Goal: Task Accomplishment & Management: Manage account settings

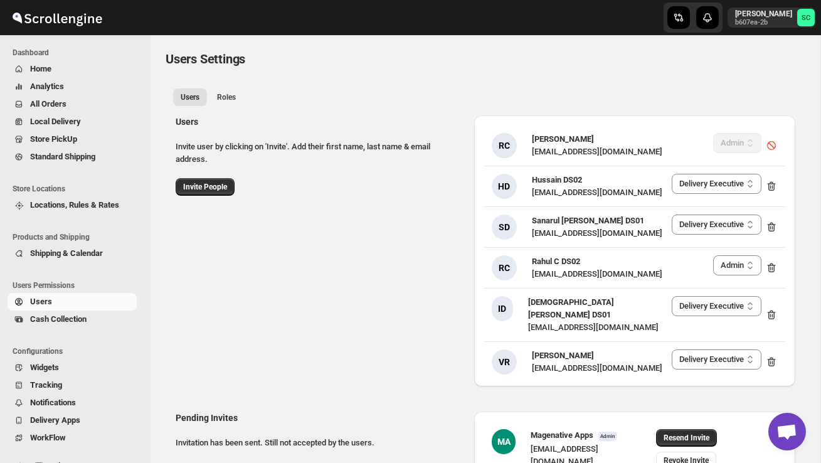
select select "637b767fbaab0276b10c91d5"
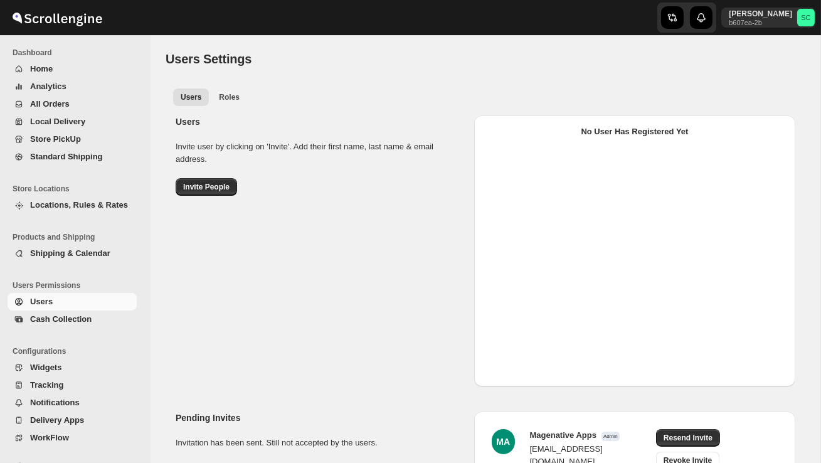
select select "637b767fbaab0276b10c91d5"
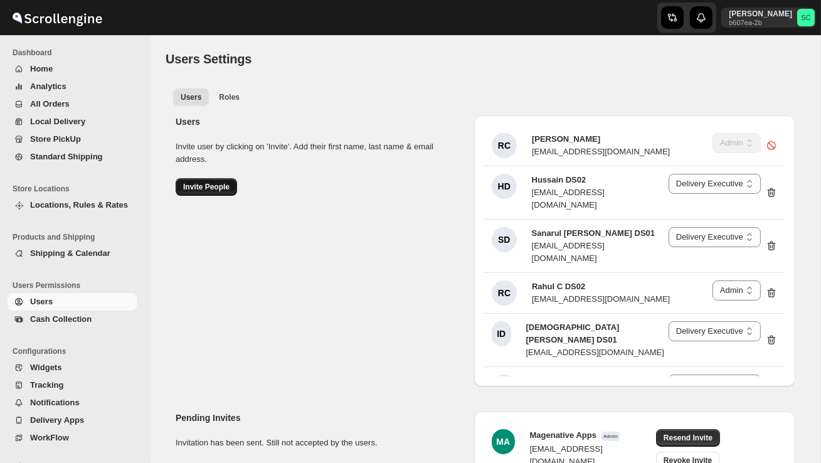
click at [206, 189] on span "Invite People" at bounding box center [206, 187] width 46 height 10
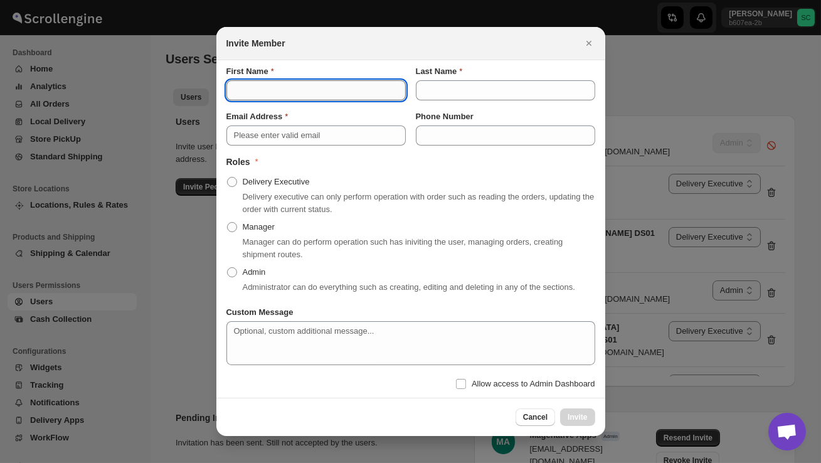
click at [297, 93] on input "First Name" at bounding box center [315, 90] width 179 height 20
type input "Baharul"
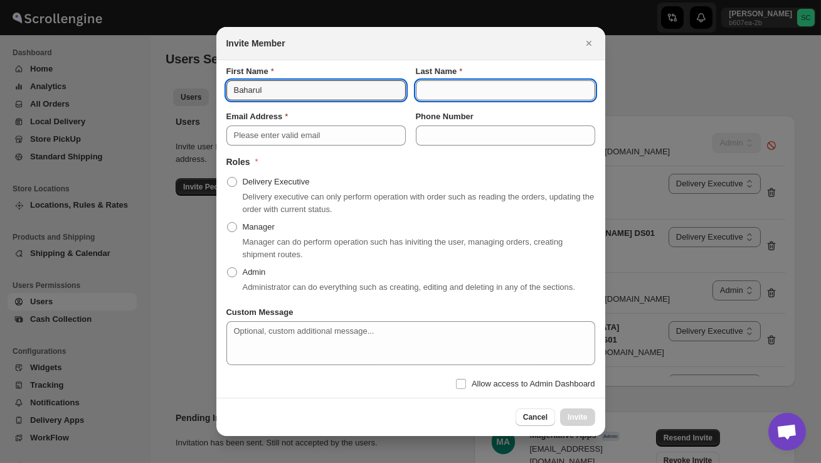
click at [438, 92] on input "Last Name" at bounding box center [505, 90] width 179 height 20
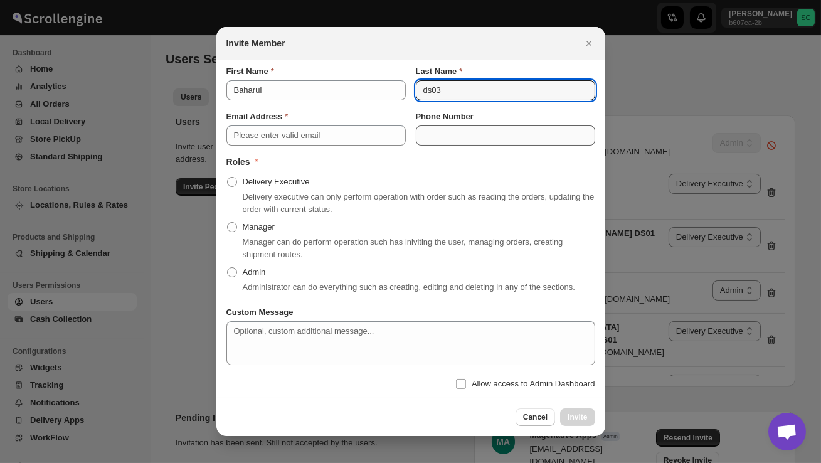
type input "ds03"
click at [439, 127] on input "Phone Number" at bounding box center [505, 135] width 179 height 20
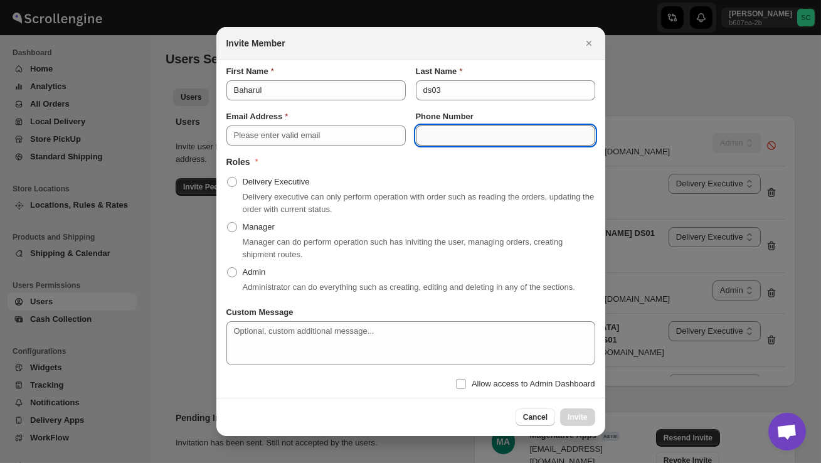
click at [431, 129] on input "Phone Number" at bounding box center [505, 135] width 179 height 20
paste input "9074491552"
type input "9074491552"
click at [229, 179] on span ":rr:" at bounding box center [232, 182] width 10 height 10
click at [228, 177] on input "Delivery Executive" at bounding box center [227, 177] width 1 height 1
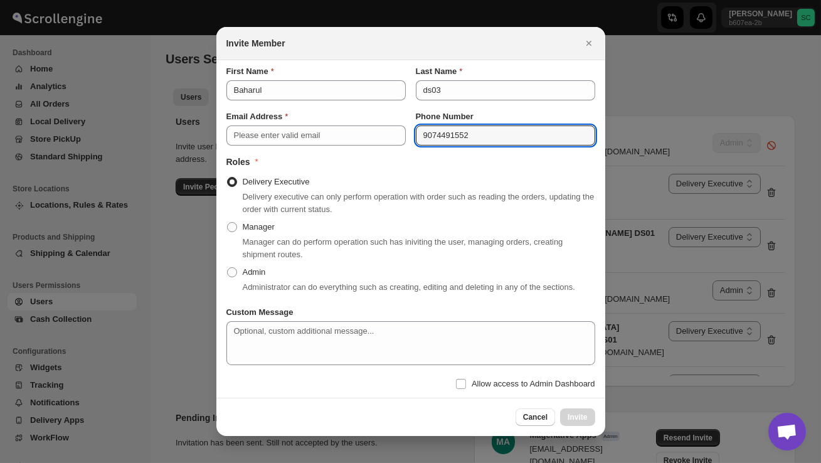
radio input "true"
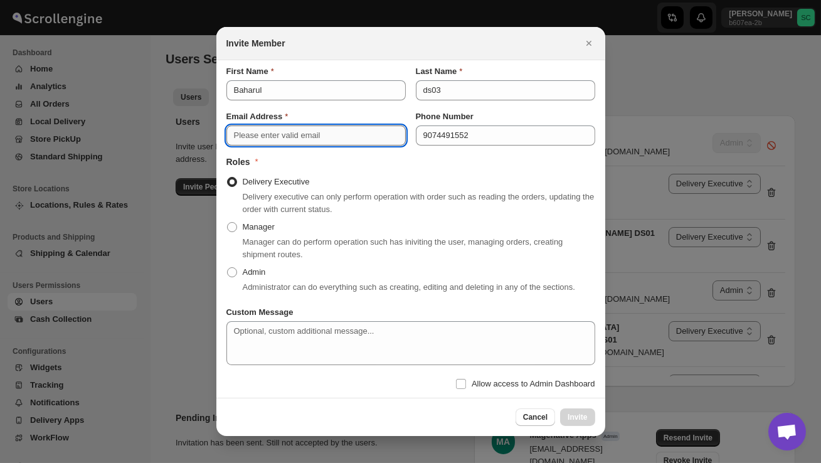
click at [266, 125] on input "Email Address" at bounding box center [315, 135] width 179 height 20
paste input "lihev44236@kwifa.com"
type input "lihev44236@kwifa.com"
click at [577, 419] on span "Invite" at bounding box center [576, 417] width 19 height 10
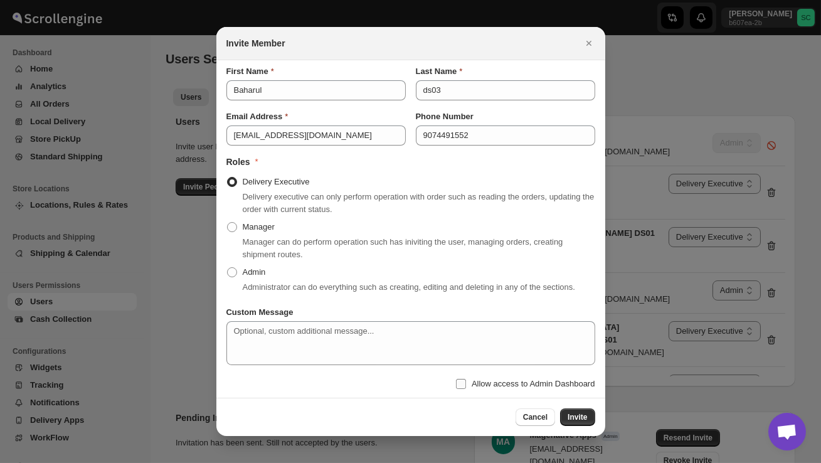
click at [456, 386] on input "Allow access to Admin Dashboard" at bounding box center [461, 384] width 10 height 10
checkbox input "true"
click at [572, 421] on span "Invite" at bounding box center [576, 417] width 19 height 10
click at [352, 131] on input "lihev44236@kwifa.com" at bounding box center [315, 135] width 179 height 20
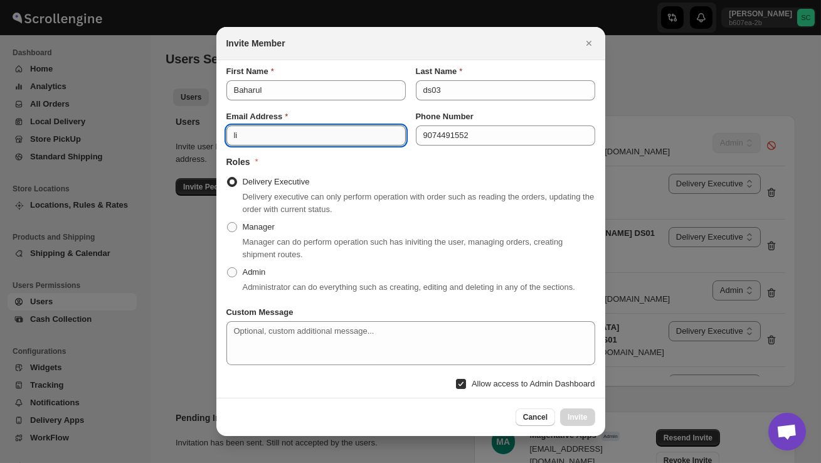
type input "l"
click at [242, 129] on input "Email Address" at bounding box center [315, 135] width 179 height 20
paste input "jesaha9892@kwifa.com"
type input "jesaha9892@kwifa.com"
click at [572, 422] on span "Invite" at bounding box center [576, 417] width 19 height 10
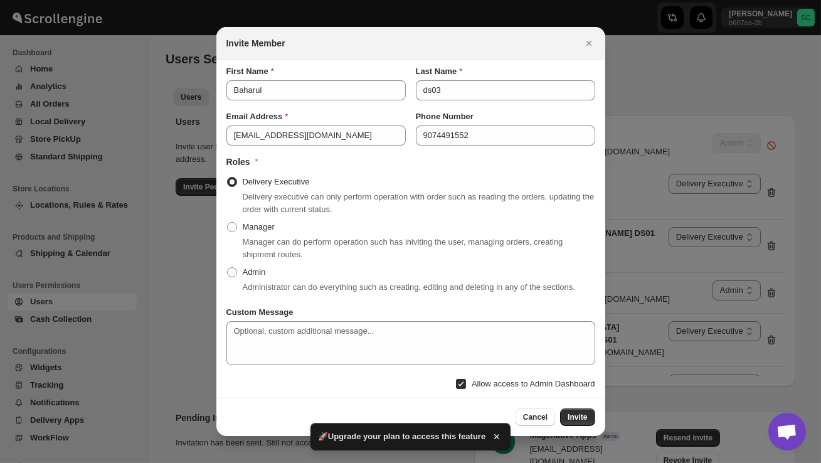
click at [456, 388] on input "Allow access to Admin Dashboard" at bounding box center [461, 384] width 10 height 10
checkbox input "false"
click at [578, 421] on span "Invite" at bounding box center [576, 417] width 19 height 10
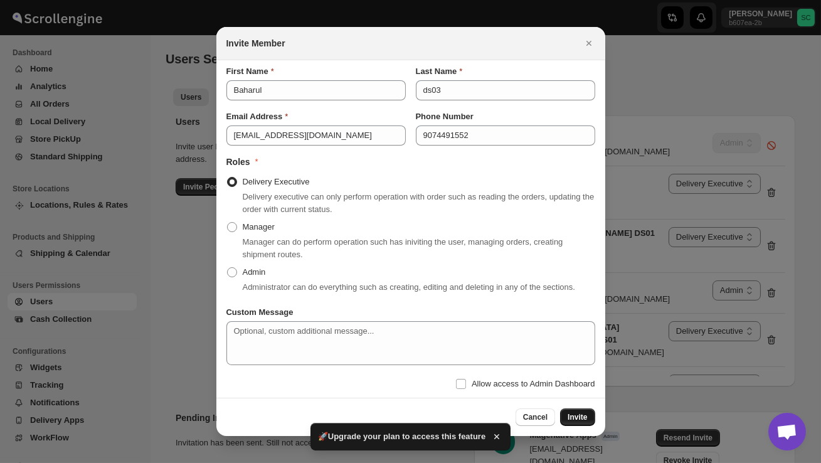
click at [578, 421] on span "Invite" at bounding box center [576, 417] width 19 height 10
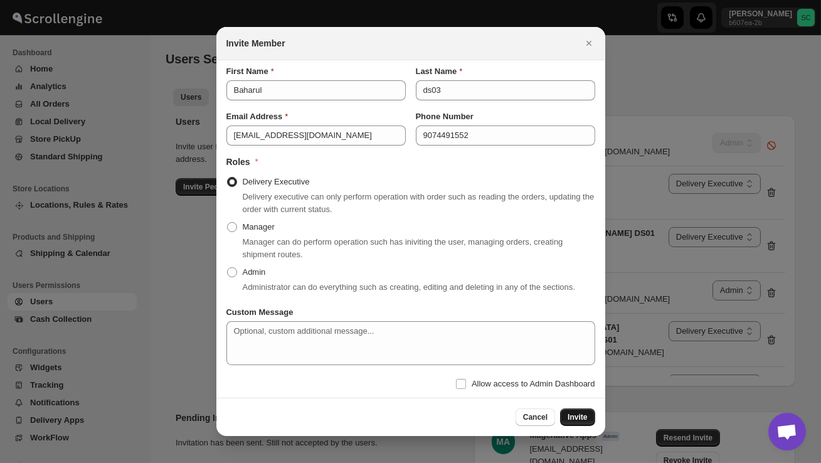
click at [578, 421] on span "Invite" at bounding box center [576, 417] width 19 height 10
click at [68, 137] on div at bounding box center [410, 231] width 821 height 463
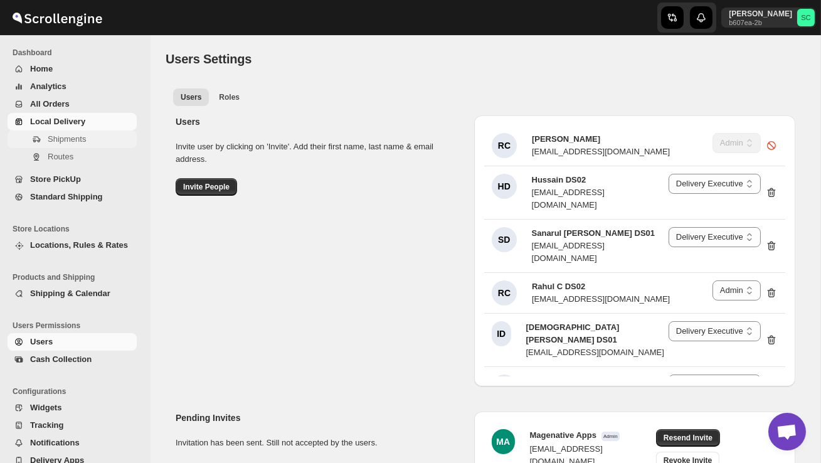
click at [81, 142] on span "Shipments" at bounding box center [67, 138] width 38 height 9
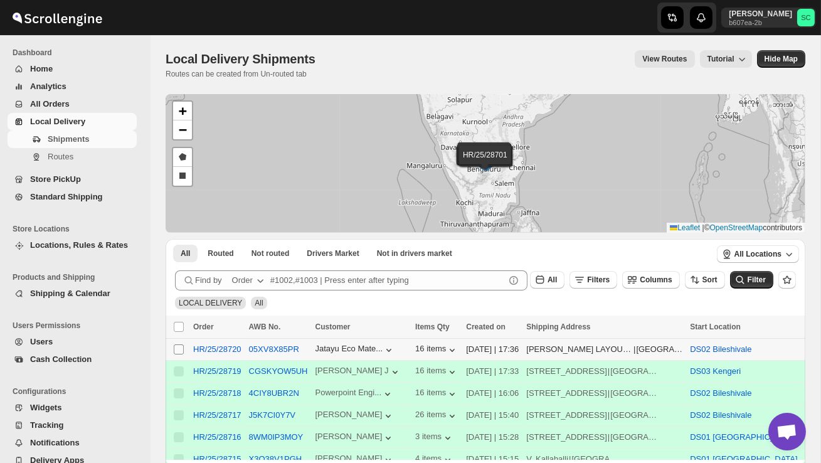
click at [181, 351] on input "Select shipment" at bounding box center [179, 349] width 10 height 10
checkbox input "true"
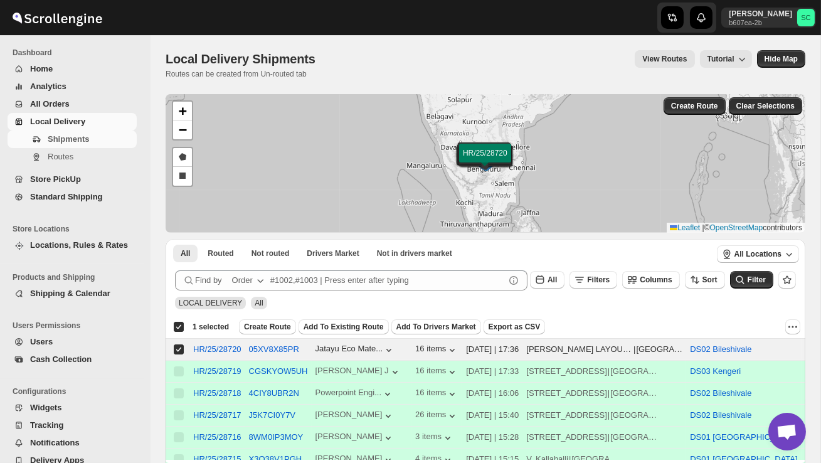
click at [273, 339] on td "05XV8X85PR" at bounding box center [278, 350] width 66 height 22
checkbox input "false"
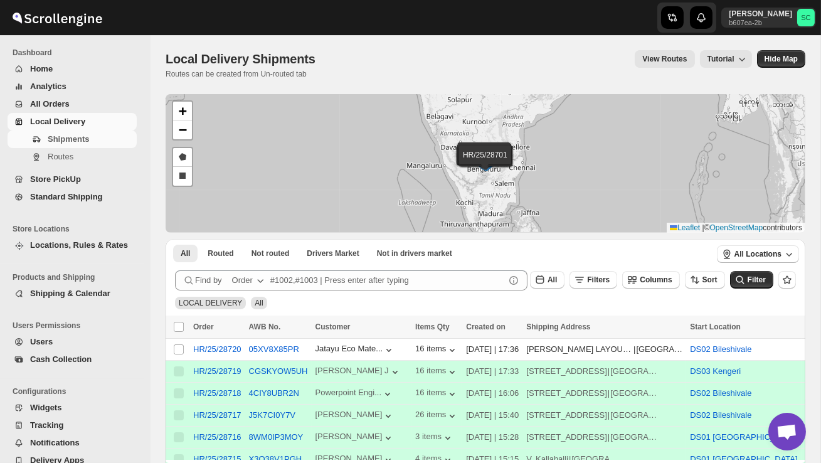
click at [273, 330] on span "AWB No." at bounding box center [265, 326] width 32 height 9
click at [179, 345] on input "Select shipment" at bounding box center [179, 349] width 10 height 10
checkbox input "true"
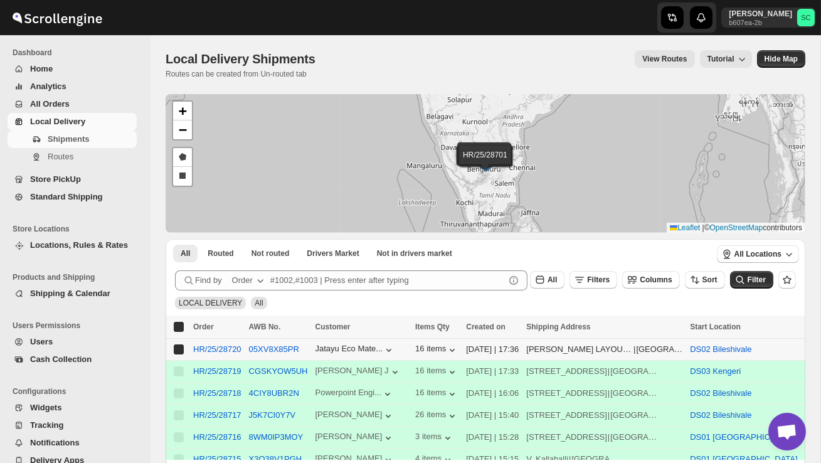
checkbox input "true"
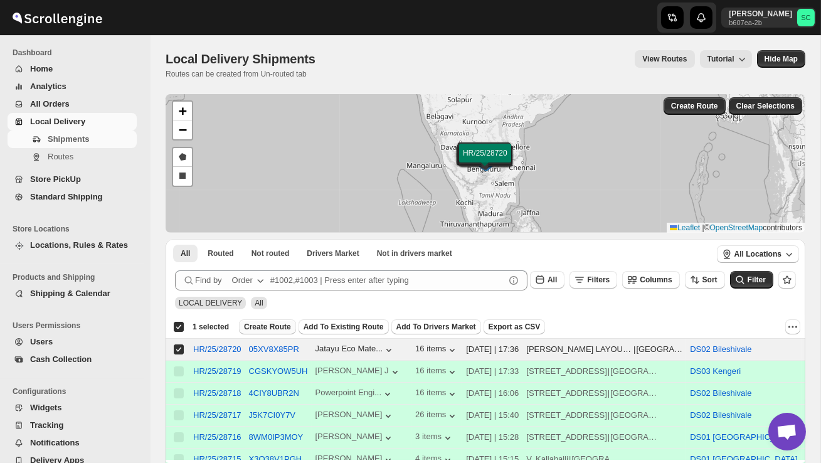
click at [268, 325] on span "Create Route" at bounding box center [267, 327] width 47 height 10
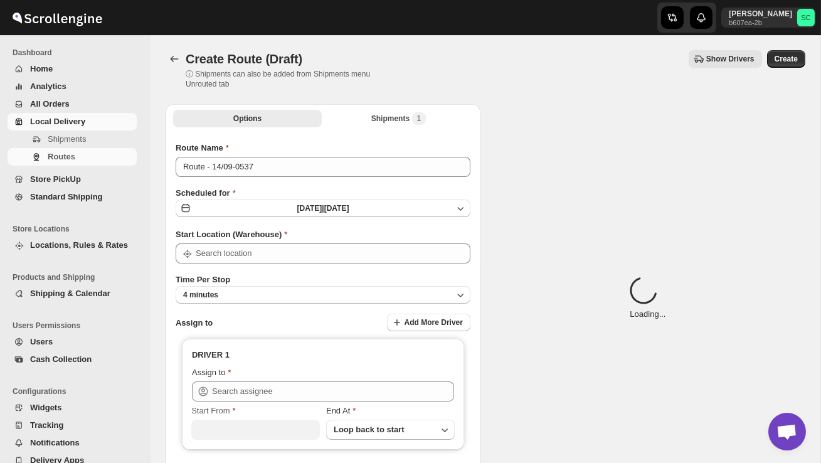
type input "DS02 Bileshivale"
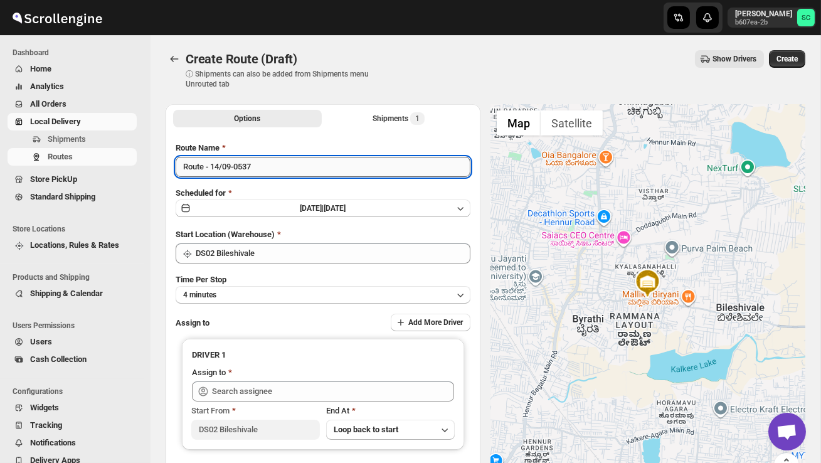
click at [274, 166] on input "Route - 14/09-0537" at bounding box center [323, 167] width 295 height 20
type input "R"
type input "Order no 28720"
click at [250, 291] on button "4 minutes" at bounding box center [323, 295] width 295 height 18
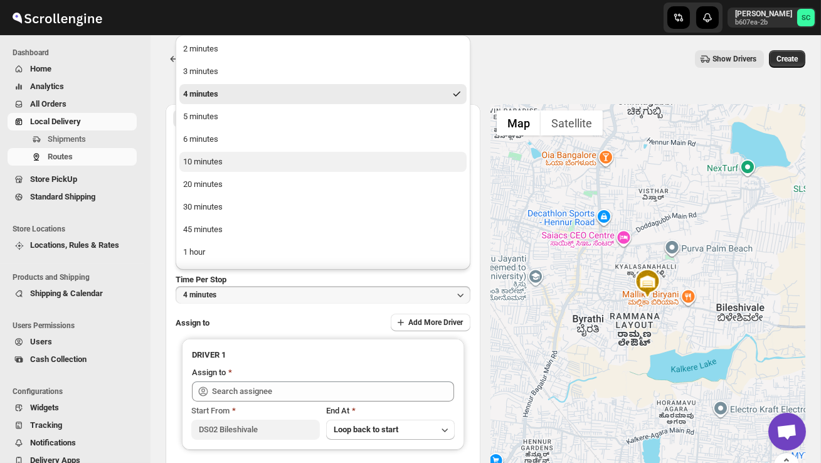
click at [224, 159] on button "10 minutes" at bounding box center [322, 162] width 287 height 20
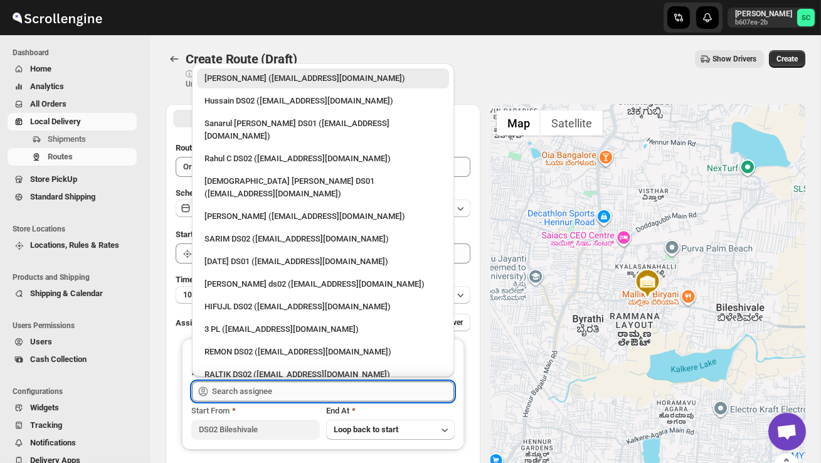
click at [248, 391] on input "text" at bounding box center [333, 391] width 242 height 20
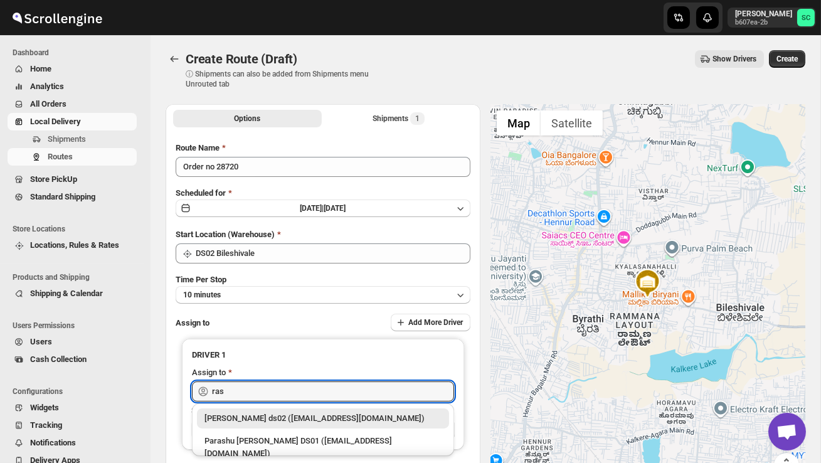
click at [285, 420] on div "Rashidul ds02 (vaseno4694@minduls.com)" at bounding box center [322, 418] width 237 height 13
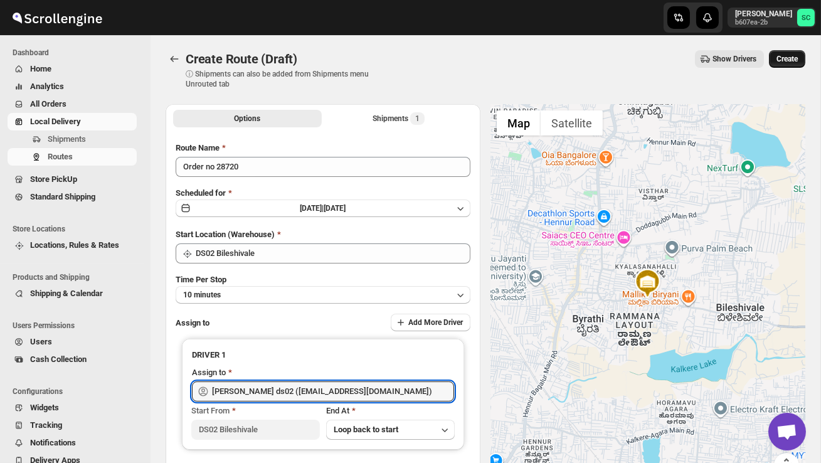
type input "Rashidul ds02 (vaseno4694@minduls.com)"
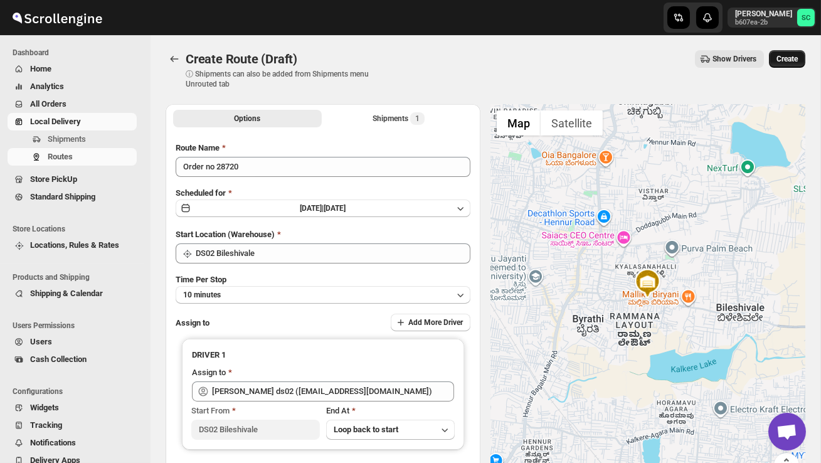
click at [798, 50] on button "Create" at bounding box center [787, 59] width 36 height 18
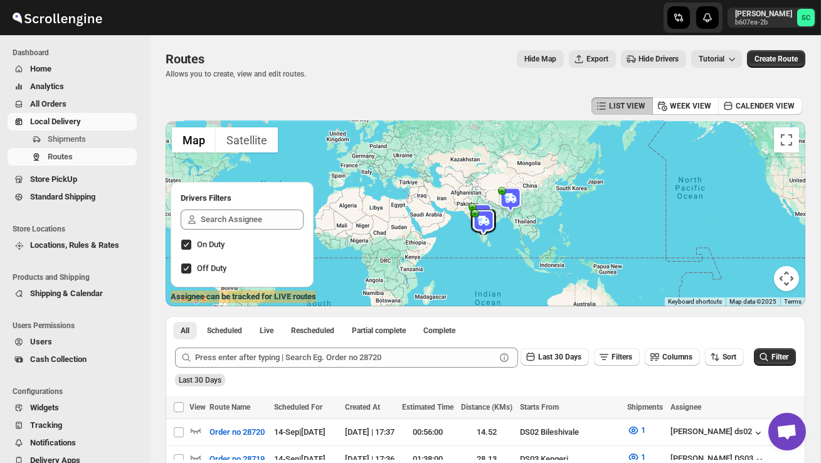
click at [68, 337] on span "Users" at bounding box center [82, 341] width 104 height 13
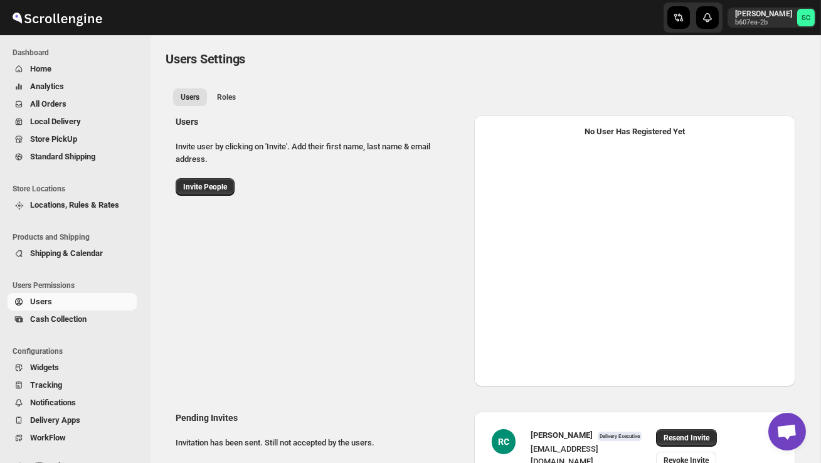
select select "637b767fbaab0276b10c91d5"
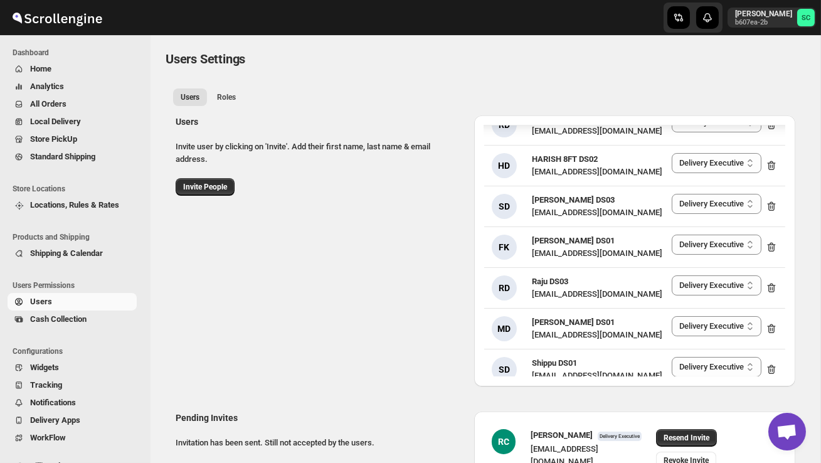
scroll to position [134, 0]
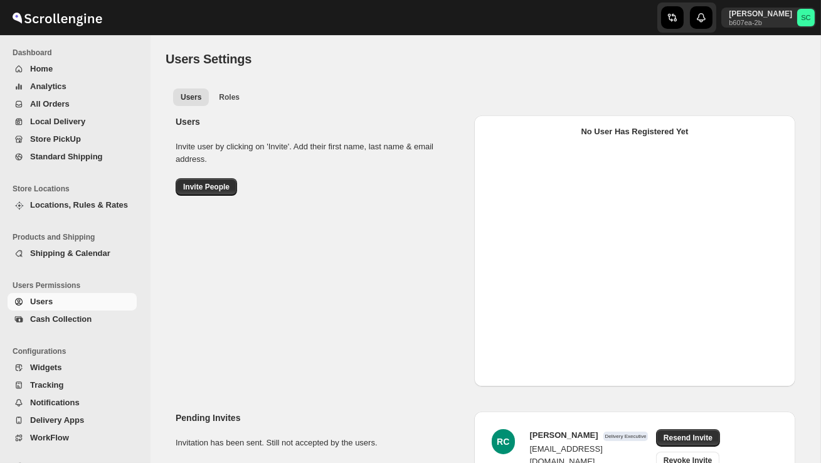
select select "637b767fbaab0276b10c91d5"
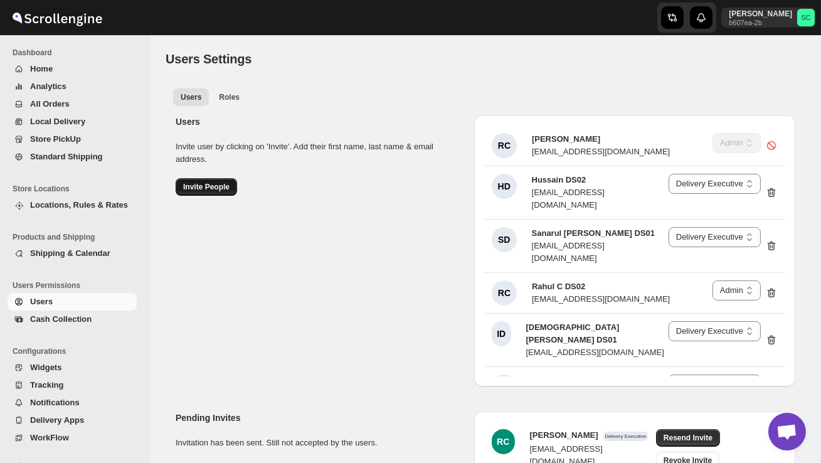
click at [209, 193] on button "Invite People" at bounding box center [206, 187] width 61 height 18
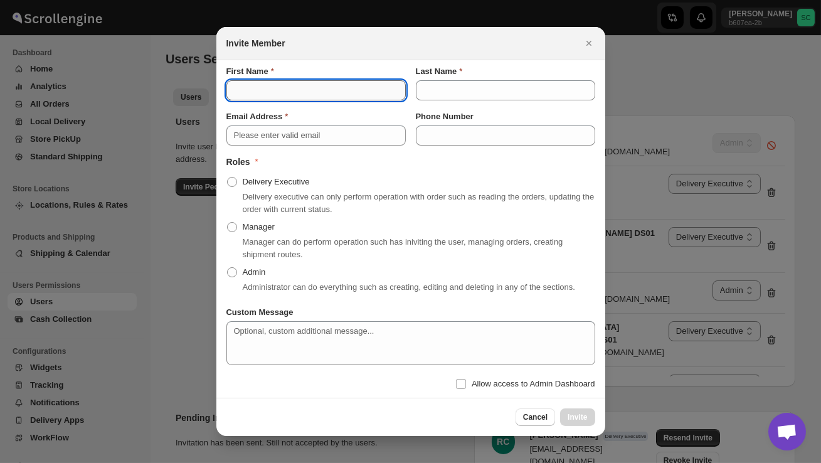
click at [255, 82] on input "First Name" at bounding box center [315, 90] width 179 height 20
type input "Swarang"
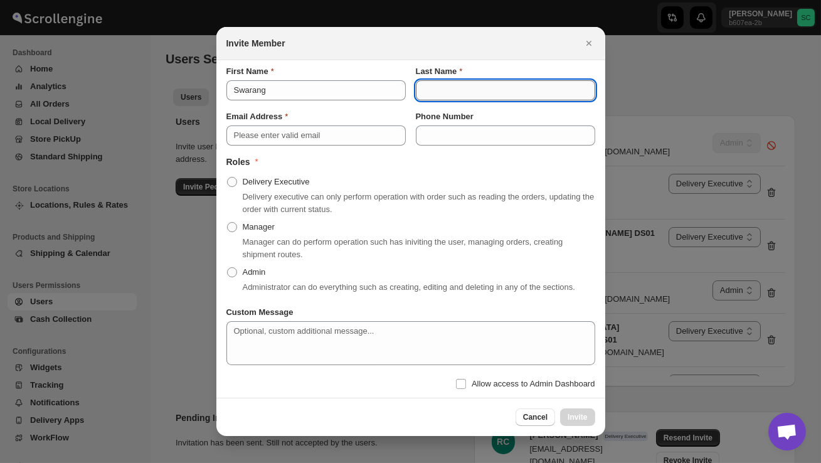
click at [418, 90] on input "Last Name" at bounding box center [505, 90] width 179 height 20
type input "ds03"
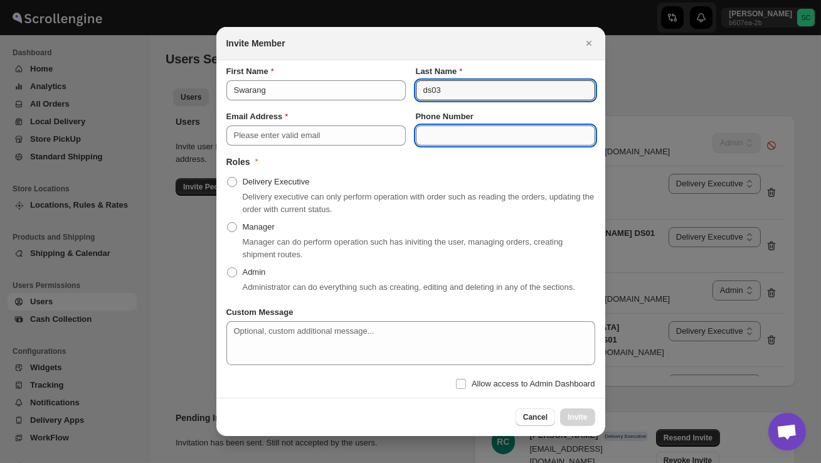
click at [435, 130] on input "Phone Number" at bounding box center [505, 135] width 179 height 20
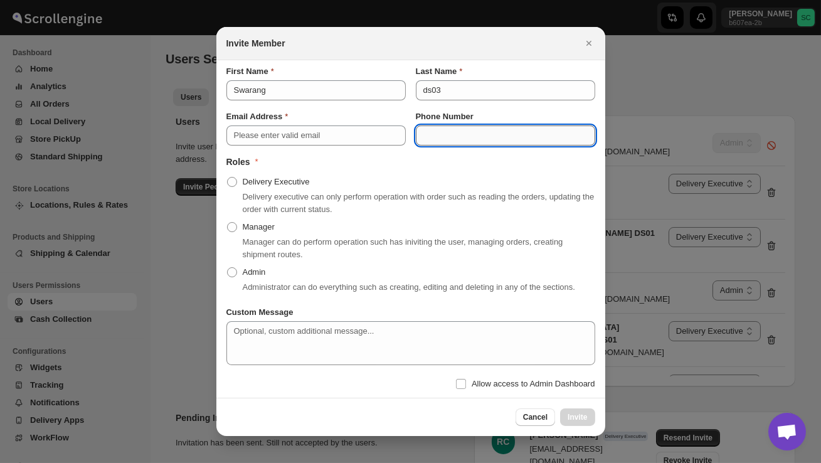
type input "7"
type input "8919963615"
click at [228, 180] on span ":rr:" at bounding box center [232, 182] width 10 height 10
click at [228, 177] on input "Delivery Executive" at bounding box center [227, 177] width 1 height 1
radio input "true"
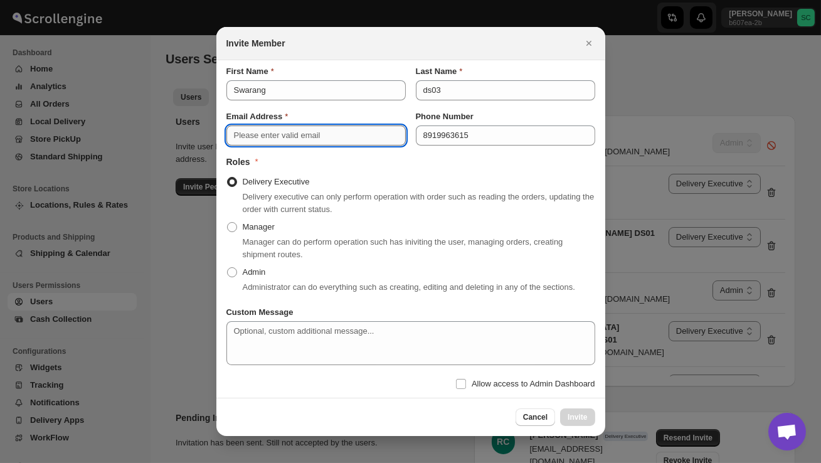
click at [249, 134] on input "Email Address" at bounding box center [315, 135] width 179 height 20
click at [248, 126] on input "Email Address" at bounding box center [315, 135] width 179 height 20
click at [238, 132] on input "Email Address" at bounding box center [315, 135] width 179 height 20
paste input "wewexob182@ishense.com"
type input "wewexob182@ishense.com"
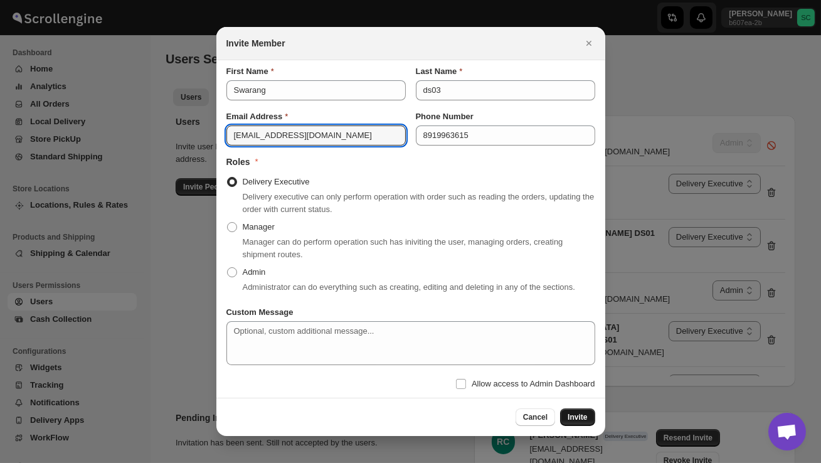
click at [584, 421] on span "Invite" at bounding box center [576, 417] width 19 height 10
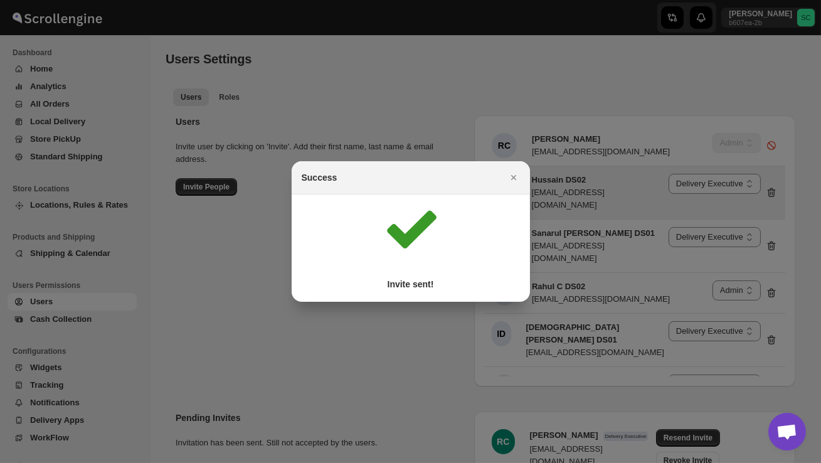
click at [519, 172] on icon "Close" at bounding box center [513, 177] width 13 height 13
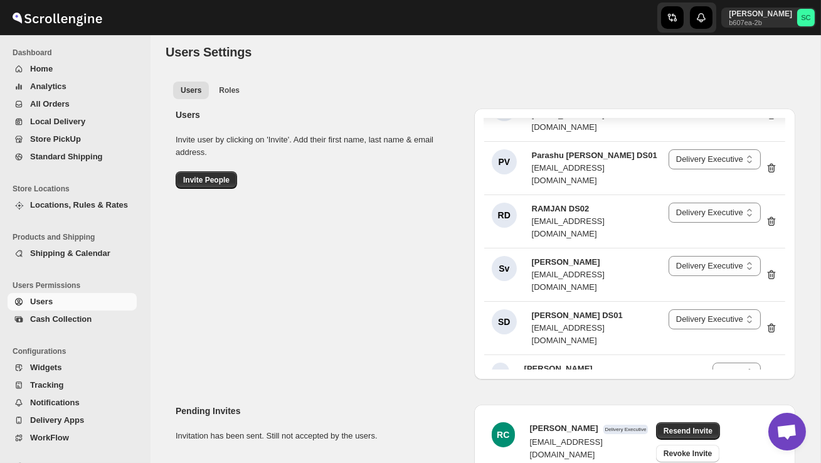
scroll to position [176, 0]
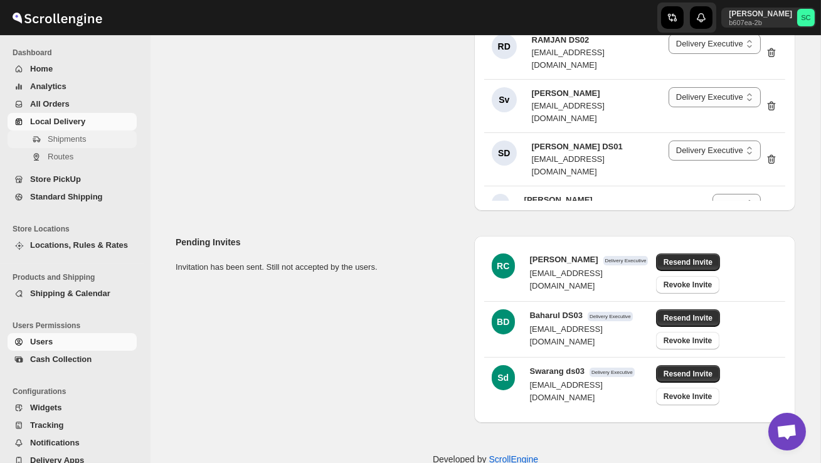
click at [68, 140] on span "Shipments" at bounding box center [67, 138] width 38 height 9
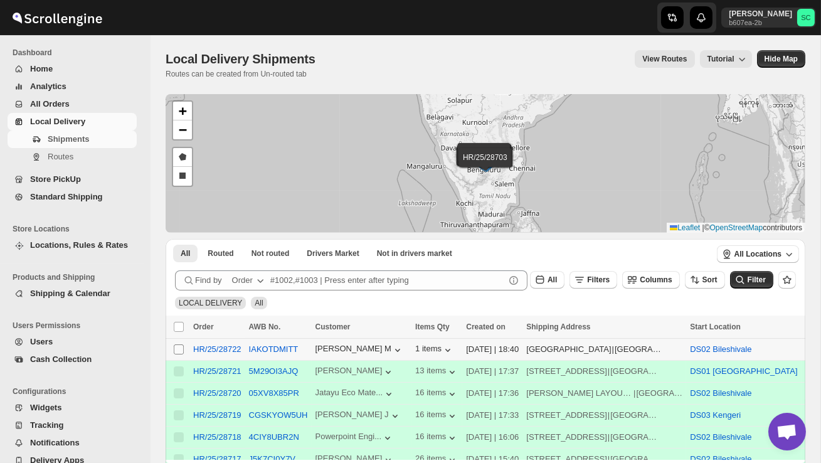
click at [180, 352] on input "Select shipment" at bounding box center [179, 349] width 10 height 10
checkbox input "true"
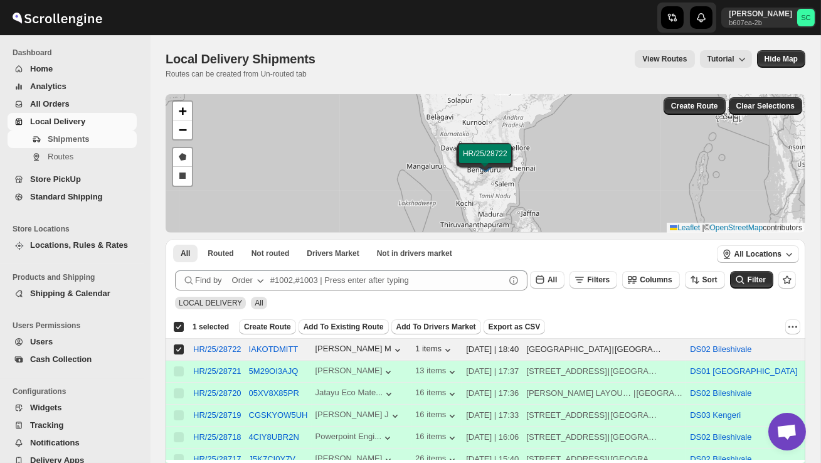
click at [268, 314] on div "Submit Find by Order All Filters Columns Sort Filter LOCAL DELIVERY All" at bounding box center [486, 290] width 640 height 50
click at [268, 322] on span "Create Route" at bounding box center [267, 327] width 47 height 10
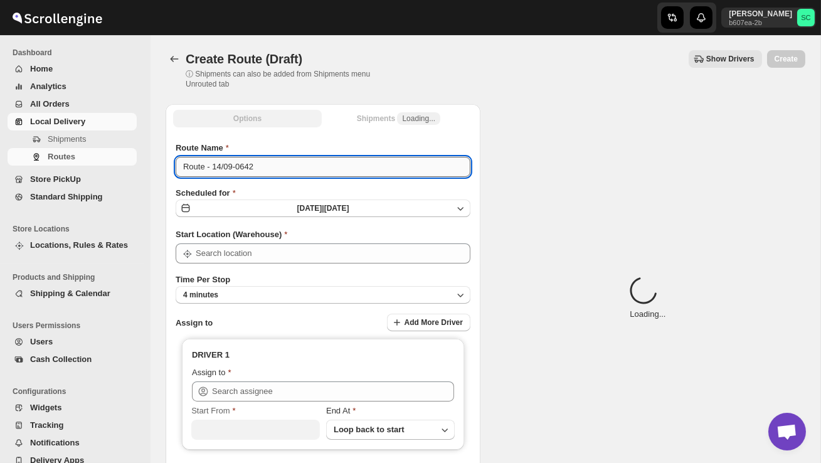
type input "DS02 Bileshivale"
click at [275, 167] on input "Route - 14/09-0642" at bounding box center [323, 167] width 295 height 20
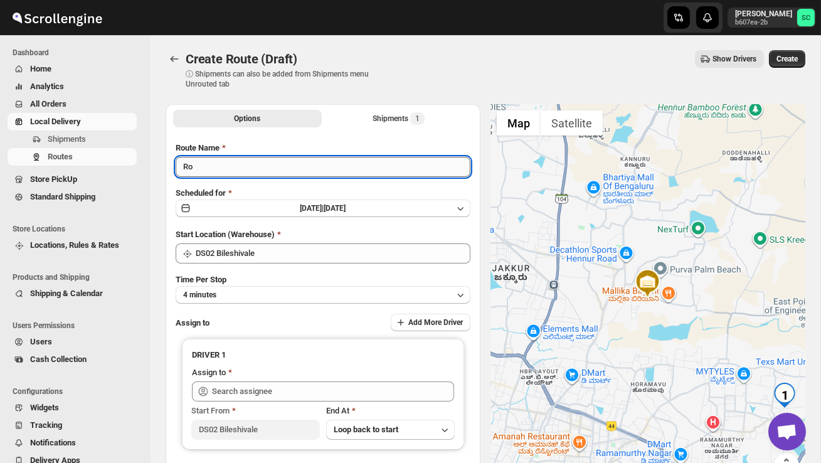
type input "R"
click at [238, 166] on input "Order no 287722" at bounding box center [323, 167] width 295 height 20
type input "Order no 28722"
click at [311, 293] on button "4 minutes" at bounding box center [323, 295] width 295 height 18
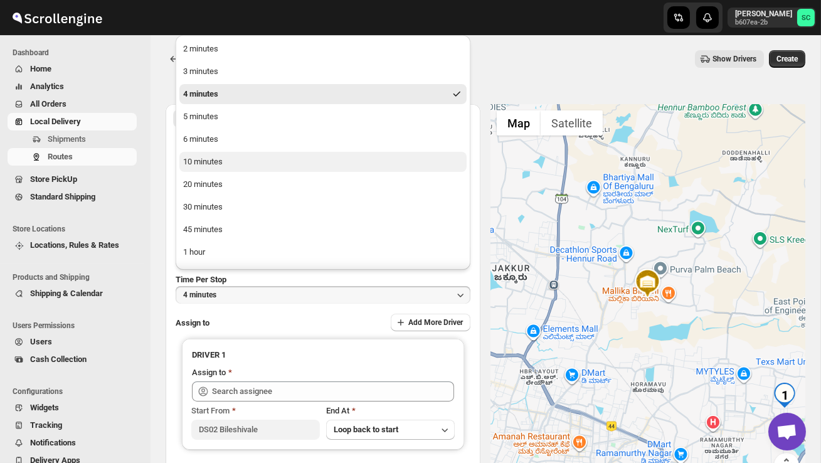
click at [253, 159] on button "10 minutes" at bounding box center [322, 162] width 287 height 20
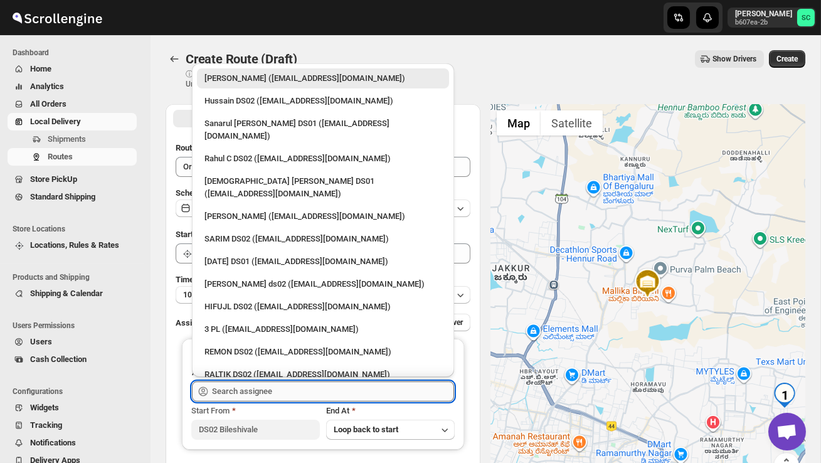
click at [250, 395] on input "text" at bounding box center [333, 391] width 242 height 20
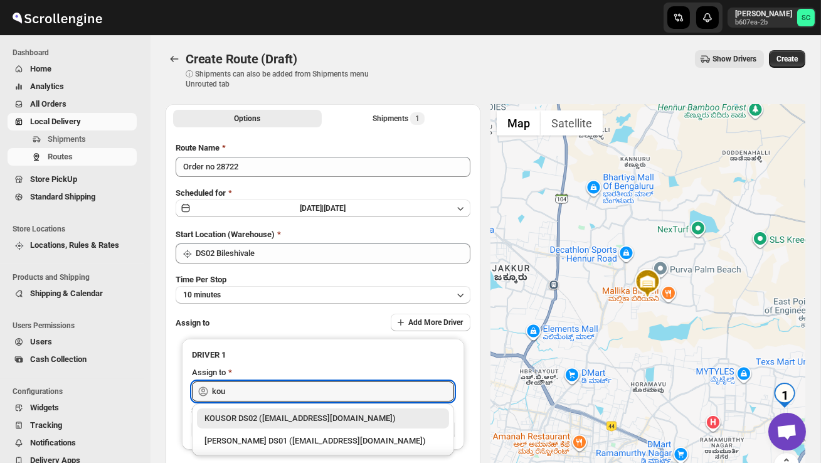
click at [279, 418] on div "KOUSOR DS02 (xivebi6567@decodewp.com)" at bounding box center [322, 418] width 237 height 13
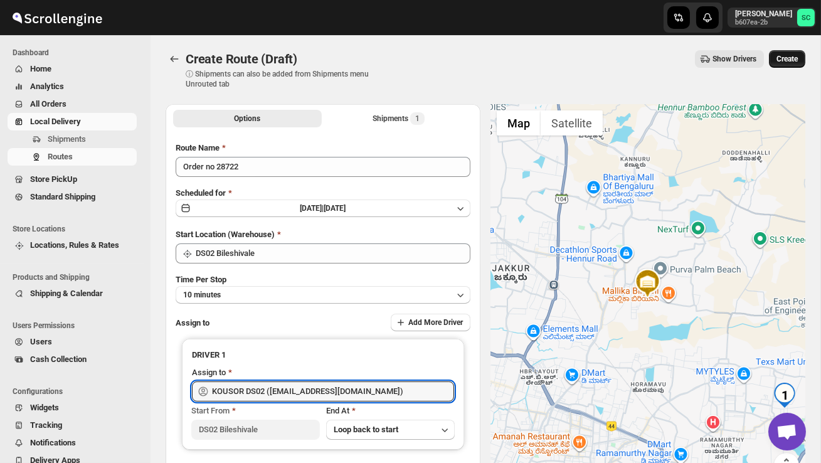
type input "KOUSOR DS02 (xivebi6567@decodewp.com)"
click at [788, 59] on span "Create" at bounding box center [786, 59] width 21 height 10
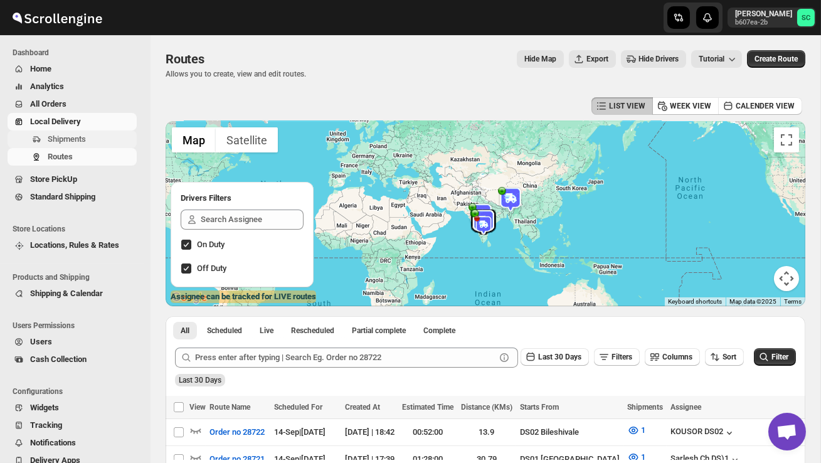
click at [80, 142] on span "Shipments" at bounding box center [67, 138] width 38 height 9
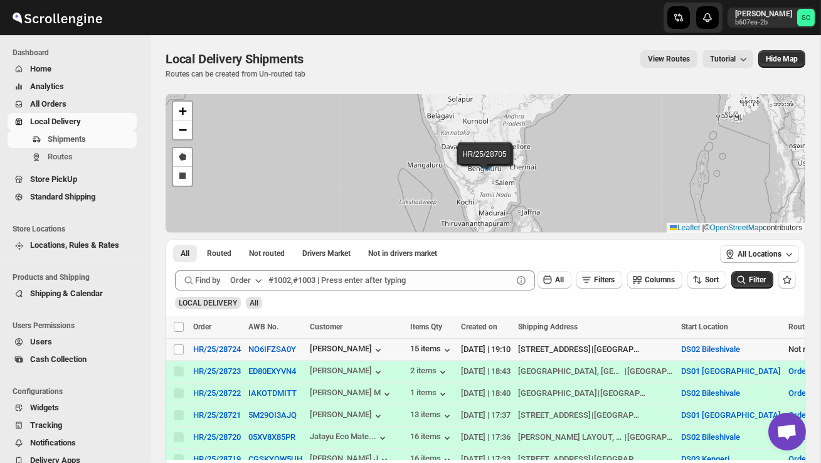
click at [176, 355] on td "Select shipment" at bounding box center [178, 350] width 24 height 22
checkbox input "true"
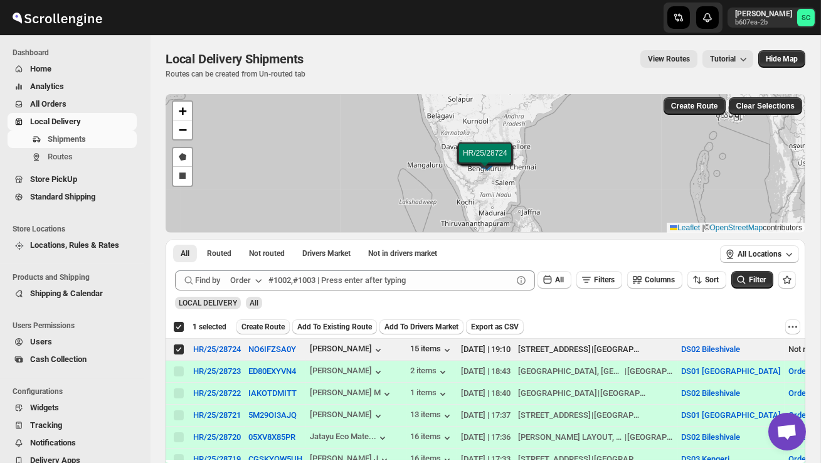
click at [276, 331] on span "Create Route" at bounding box center [262, 327] width 43 height 10
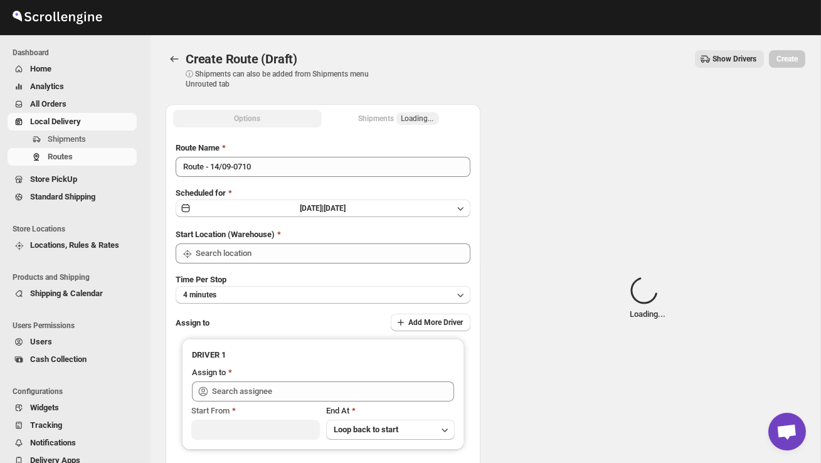
type input "DS02 Bileshivale"
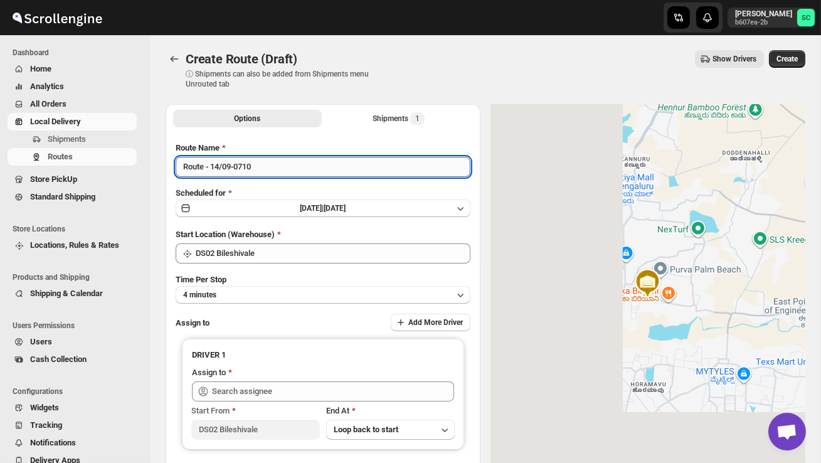
click at [269, 171] on input "Route - 14/09-0710" at bounding box center [323, 167] width 295 height 20
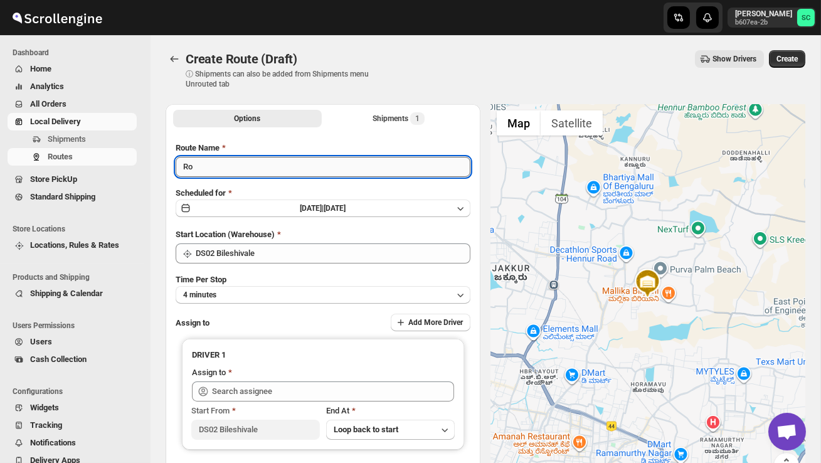
type input "R"
type input "Order no 28724"
click at [292, 292] on button "4 minutes" at bounding box center [323, 295] width 295 height 18
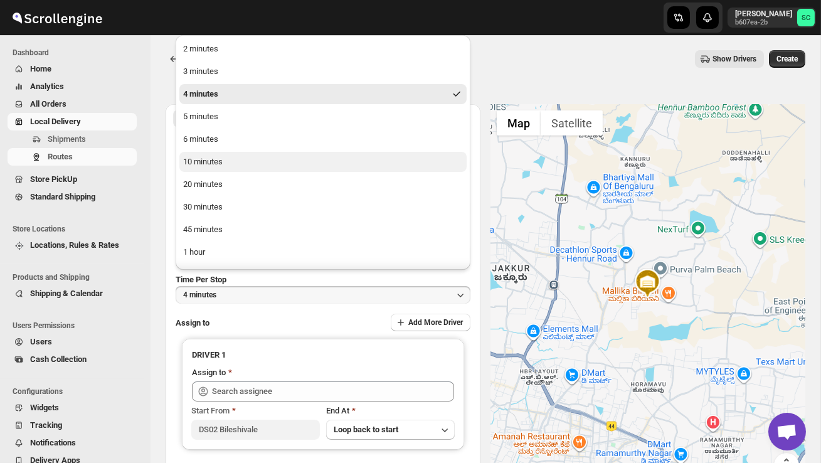
click at [269, 168] on button "10 minutes" at bounding box center [322, 162] width 287 height 20
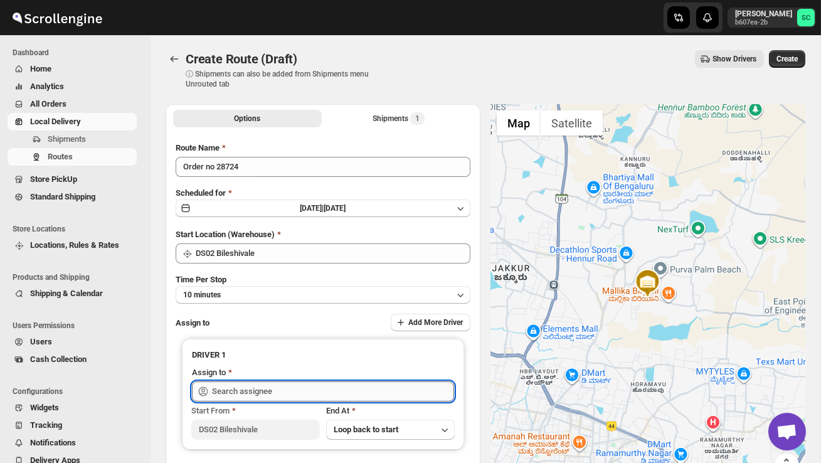
click at [253, 389] on input "text" at bounding box center [333, 391] width 242 height 20
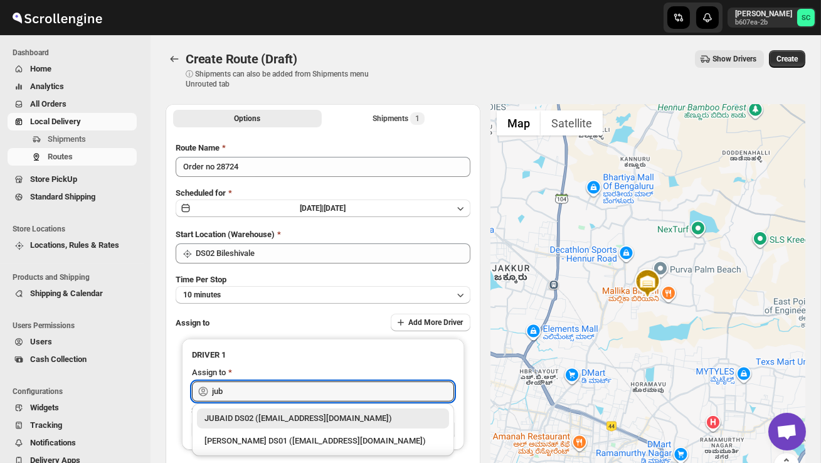
click at [273, 414] on div "JUBAID DS02 (vanafe7637@isorax.com)" at bounding box center [322, 418] width 237 height 13
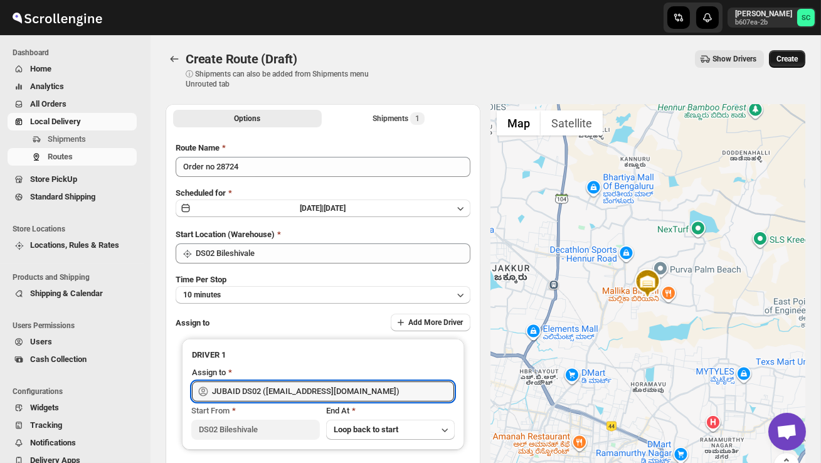
type input "JUBAID DS02 (vanafe7637@isorax.com)"
click at [784, 59] on span "Create" at bounding box center [786, 59] width 21 height 10
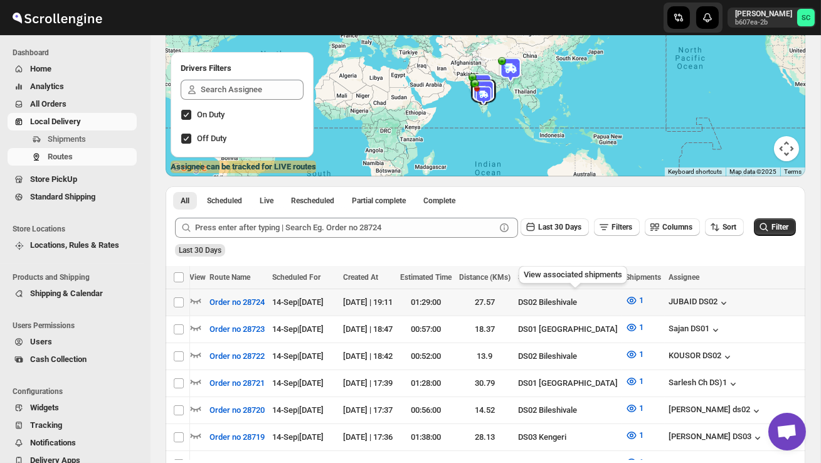
scroll to position [0, 178]
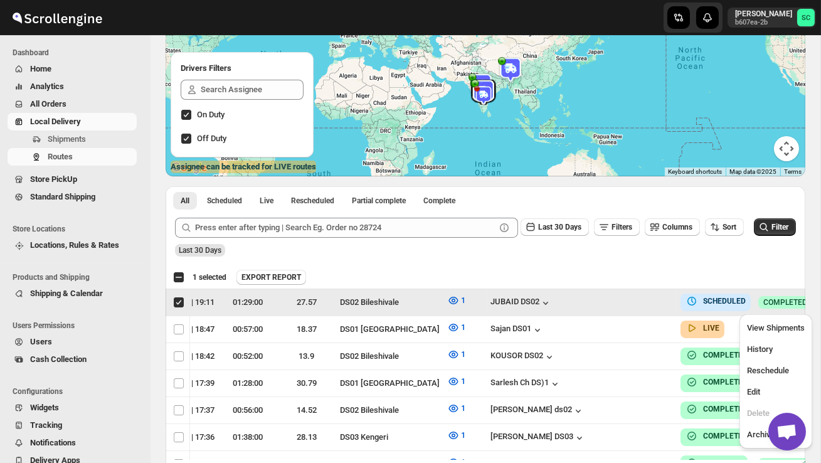
scroll to position [0, 1]
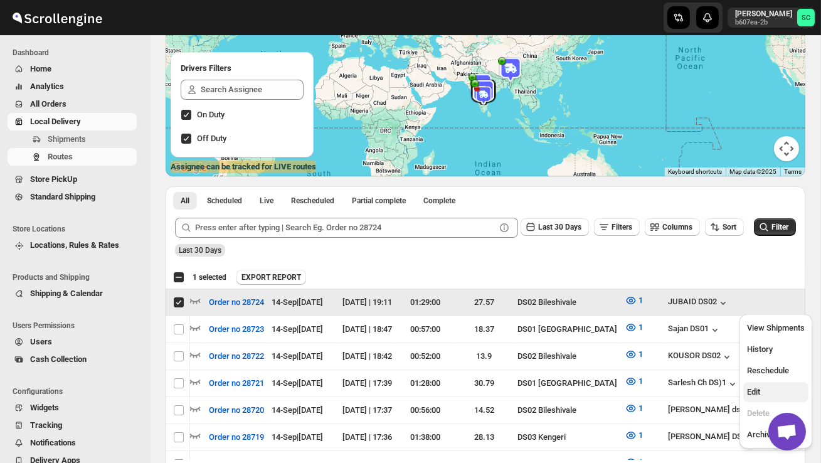
click at [756, 389] on span "Edit" at bounding box center [753, 391] width 13 height 9
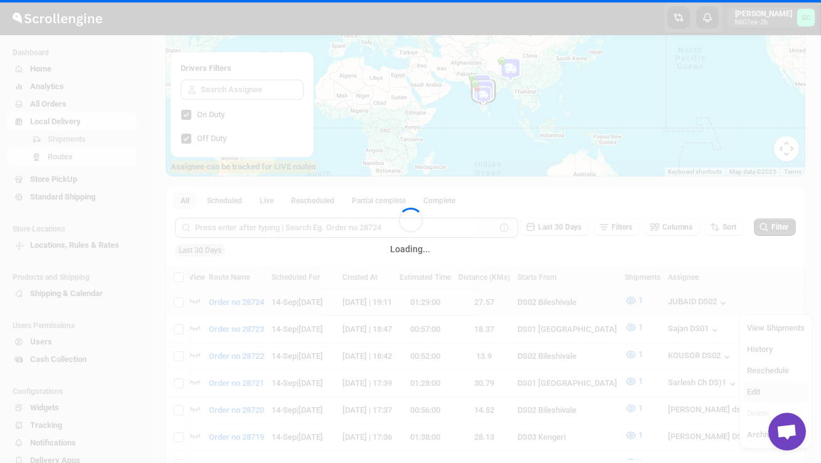
checkbox input "false"
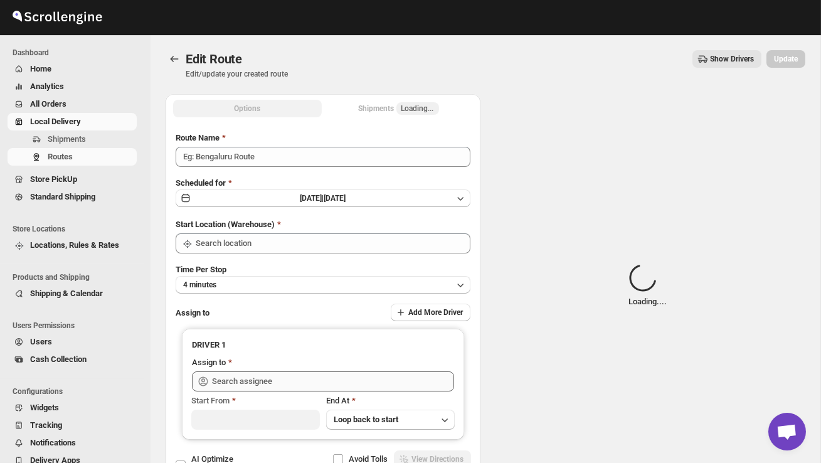
type input "Order no 28724"
type input "DS02 Bileshivale"
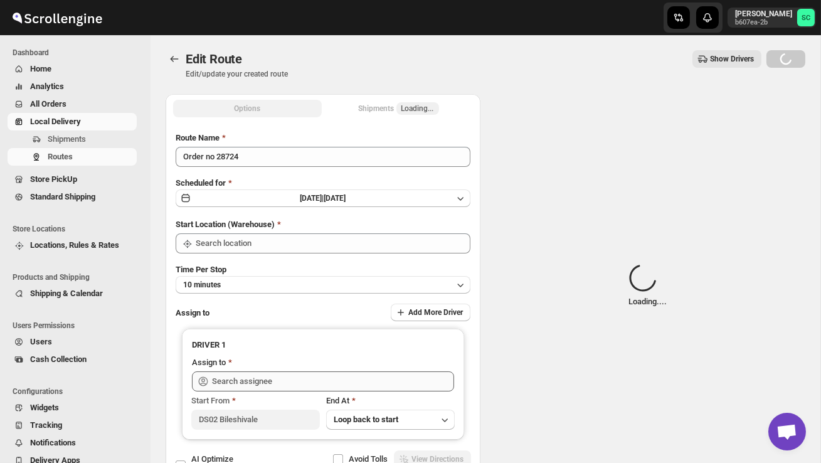
type input "DS02 Bileshivale"
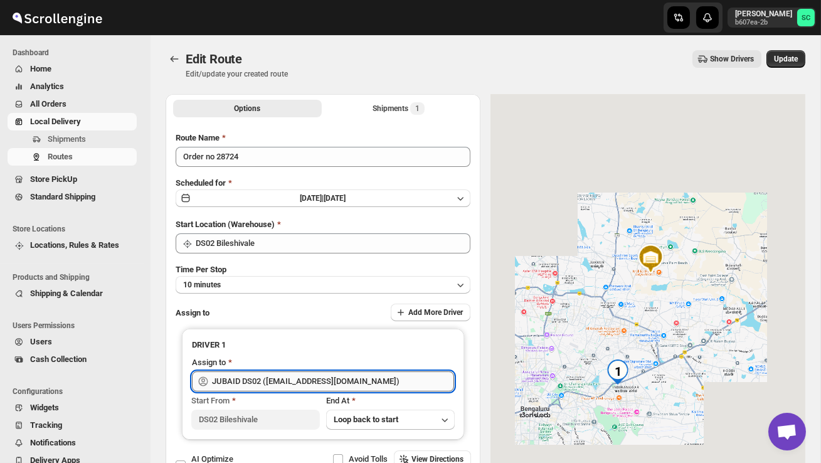
click at [378, 383] on input "JUBAID DS02 (vanafe7637@isorax.com)" at bounding box center [333, 381] width 242 height 20
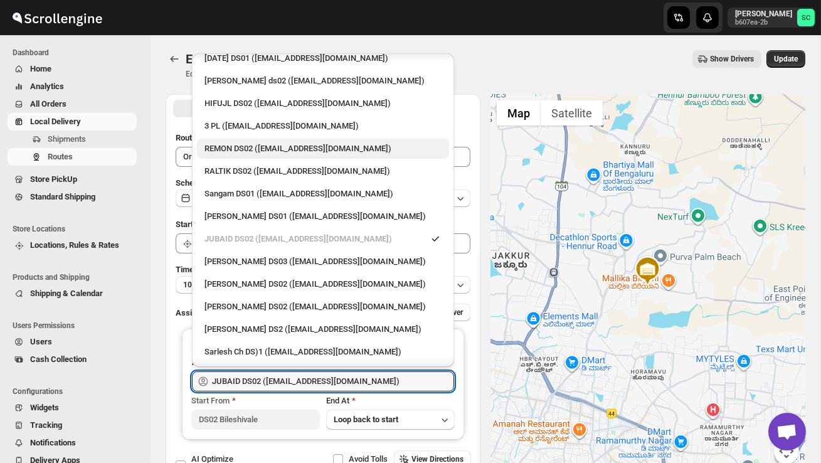
scroll to position [194, 0]
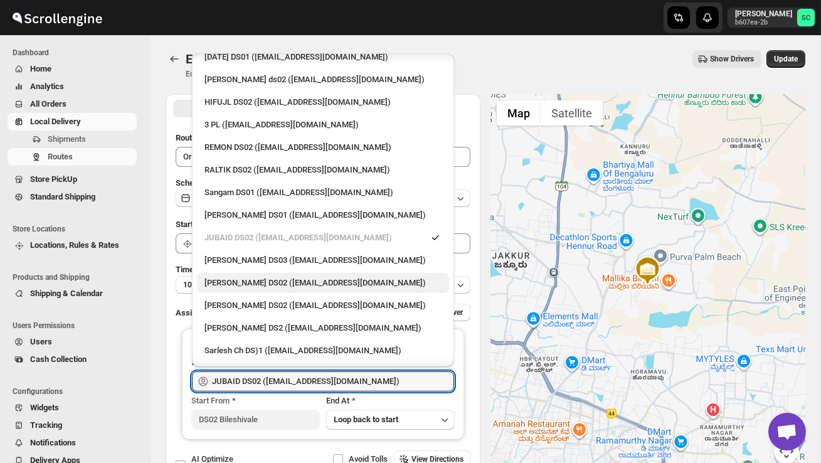
click at [278, 277] on div "PRAKSH DS02 (tetidoh251@flektel.com)" at bounding box center [322, 283] width 237 height 13
type input "PRAKSH DS02 (tetidoh251@flektel.com)"
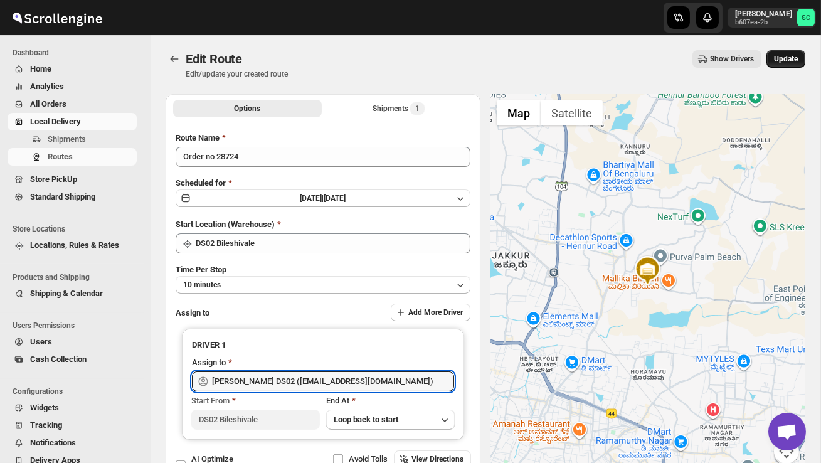
click at [785, 63] on span "Update" at bounding box center [786, 59] width 24 height 10
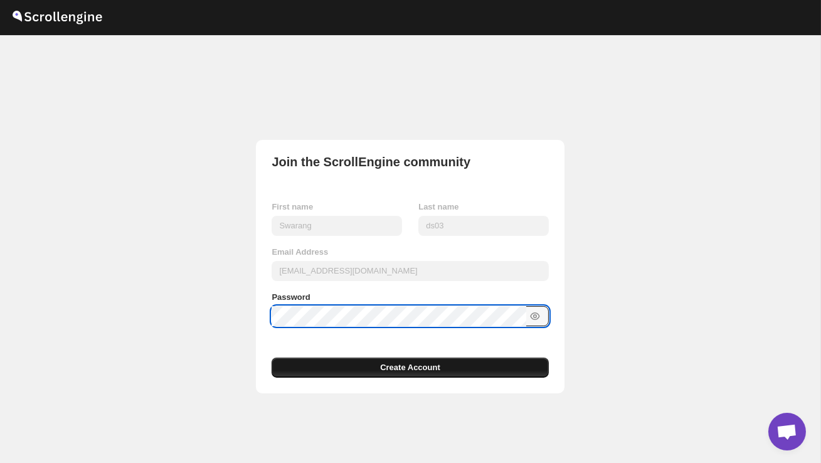
click at [353, 367] on button "Create Account" at bounding box center [410, 367] width 277 height 20
